Goal: Find specific page/section: Find specific page/section

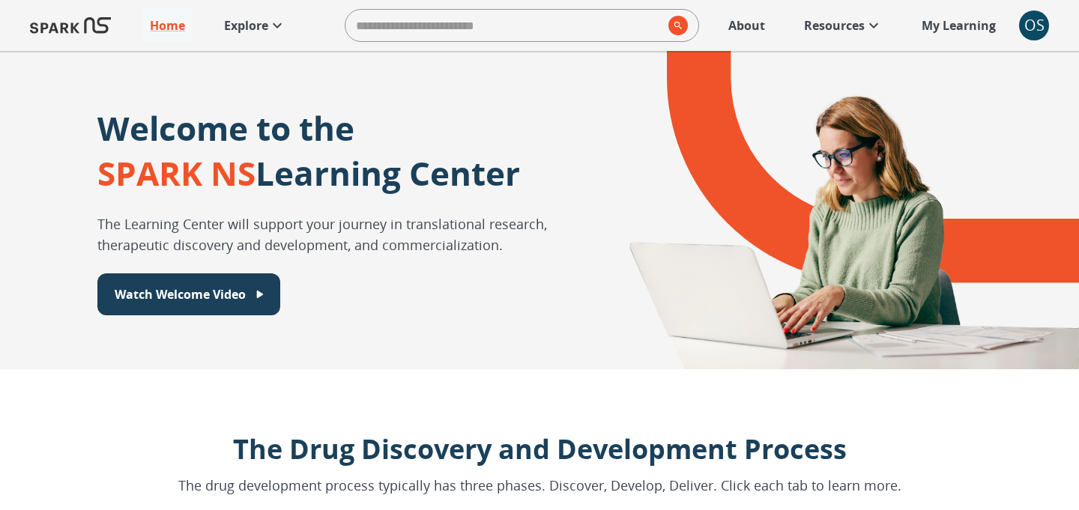
click at [267, 29] on p "Explore" at bounding box center [246, 25] width 44 height 18
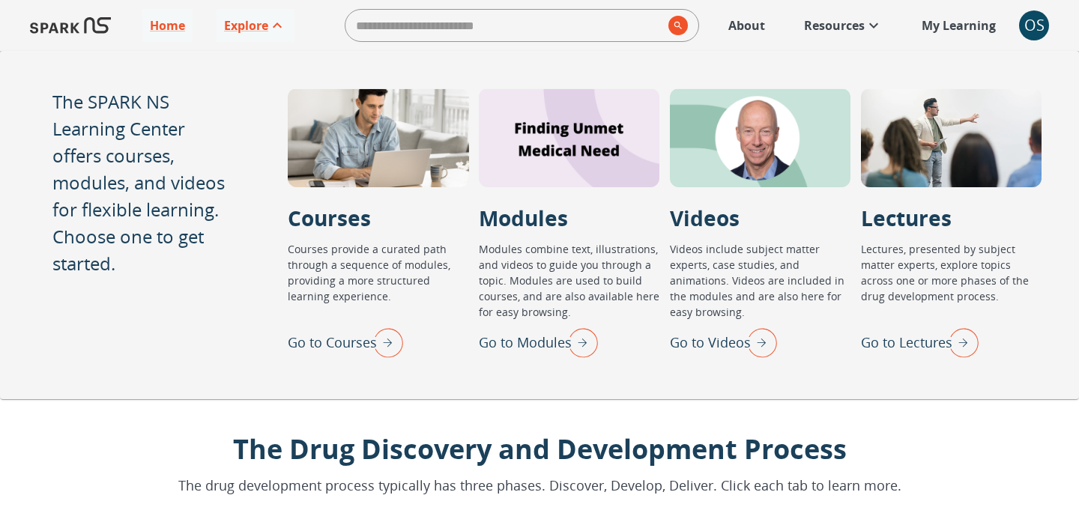
click at [874, 339] on p "Go to Lectures" at bounding box center [906, 343] width 91 height 20
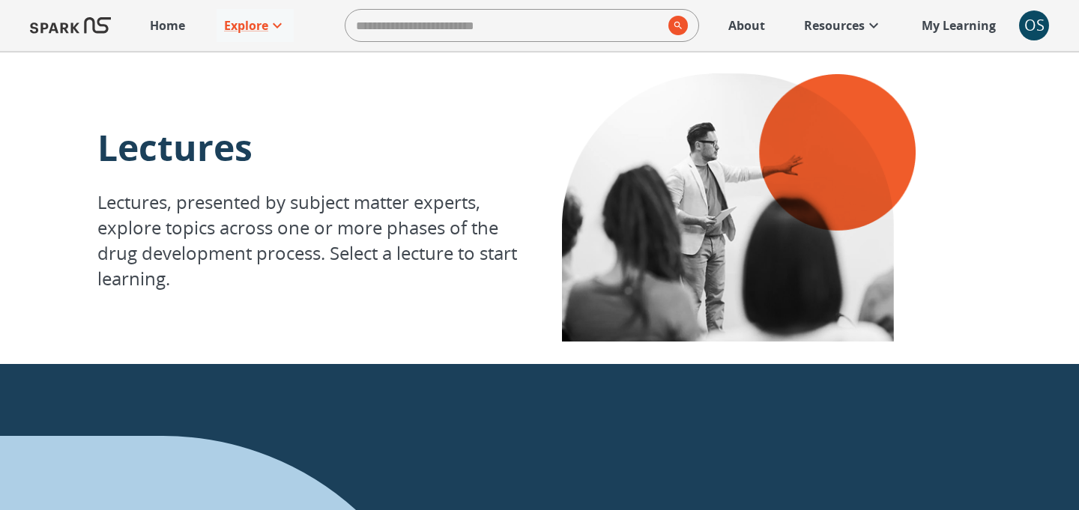
click at [160, 22] on p "Home" at bounding box center [167, 25] width 35 height 18
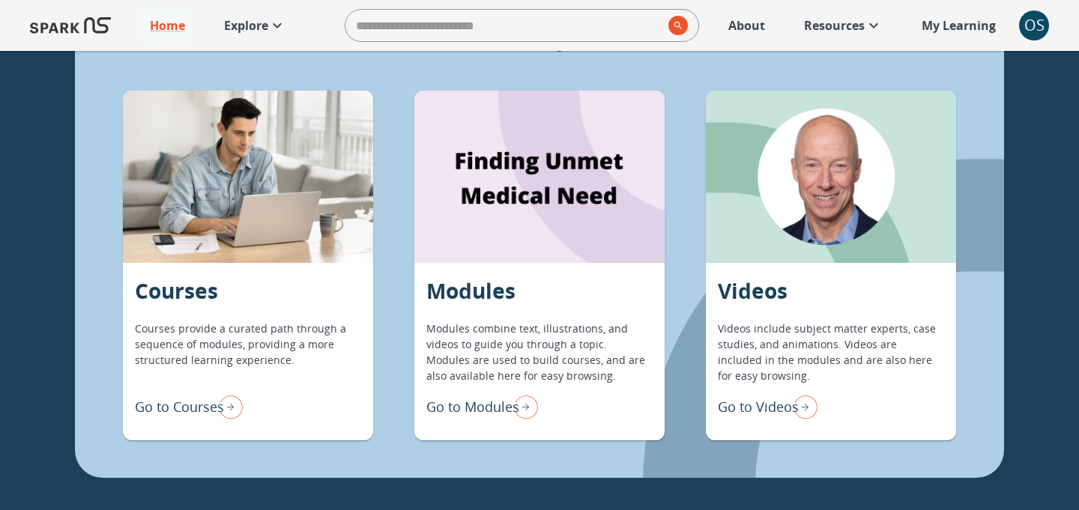
scroll to position [1195, 0]
